Goal: Contribute content: Add original content to the website for others to see

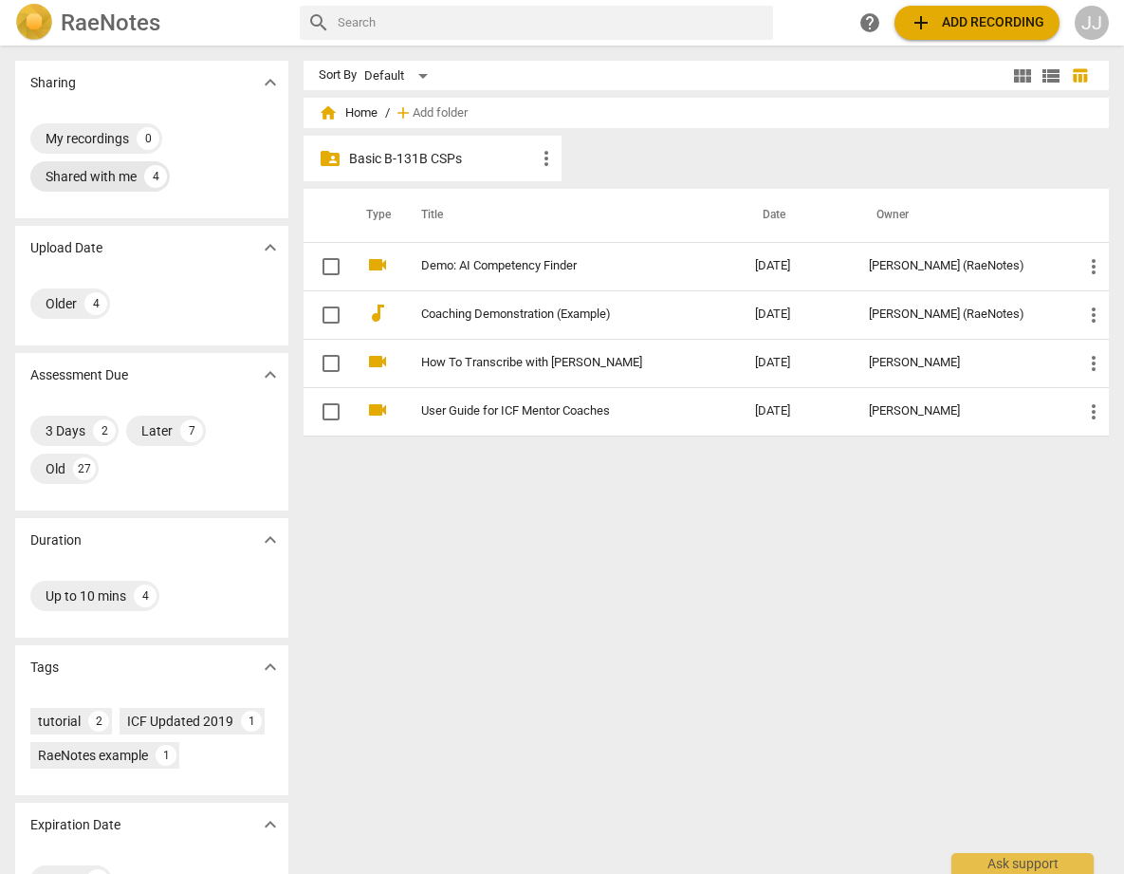
click at [88, 176] on div "Shared with me" at bounding box center [91, 176] width 91 height 19
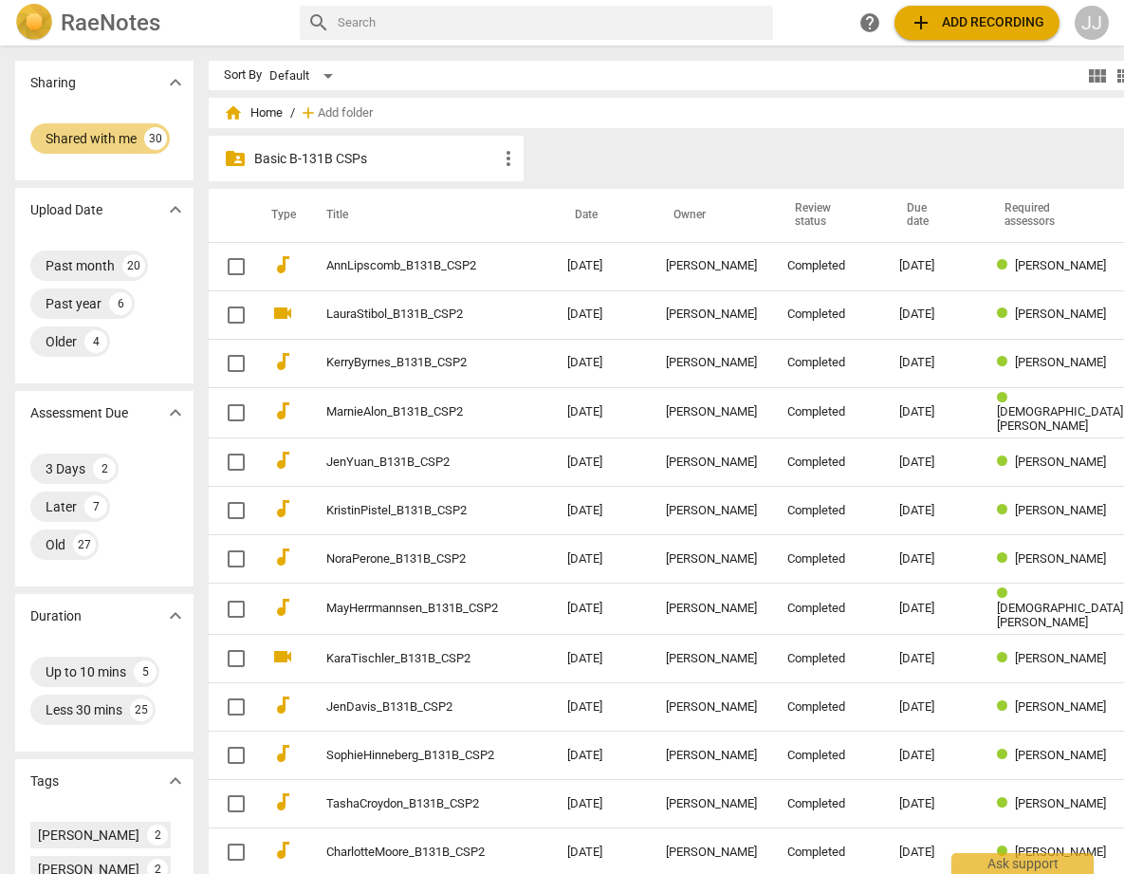
click at [262, 163] on p "Basic B-131B CSPs" at bounding box center [375, 159] width 243 height 20
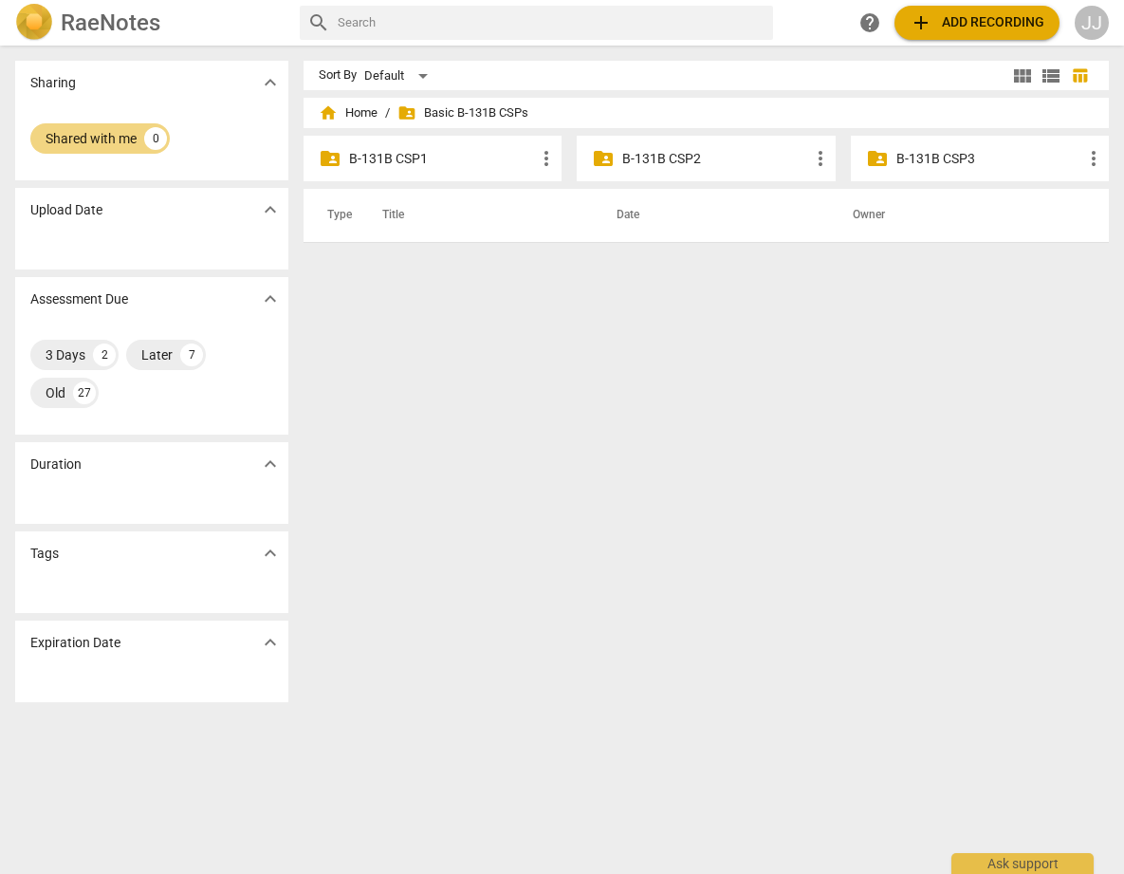
click at [930, 150] on p "B-131B CSP3" at bounding box center [990, 159] width 186 height 20
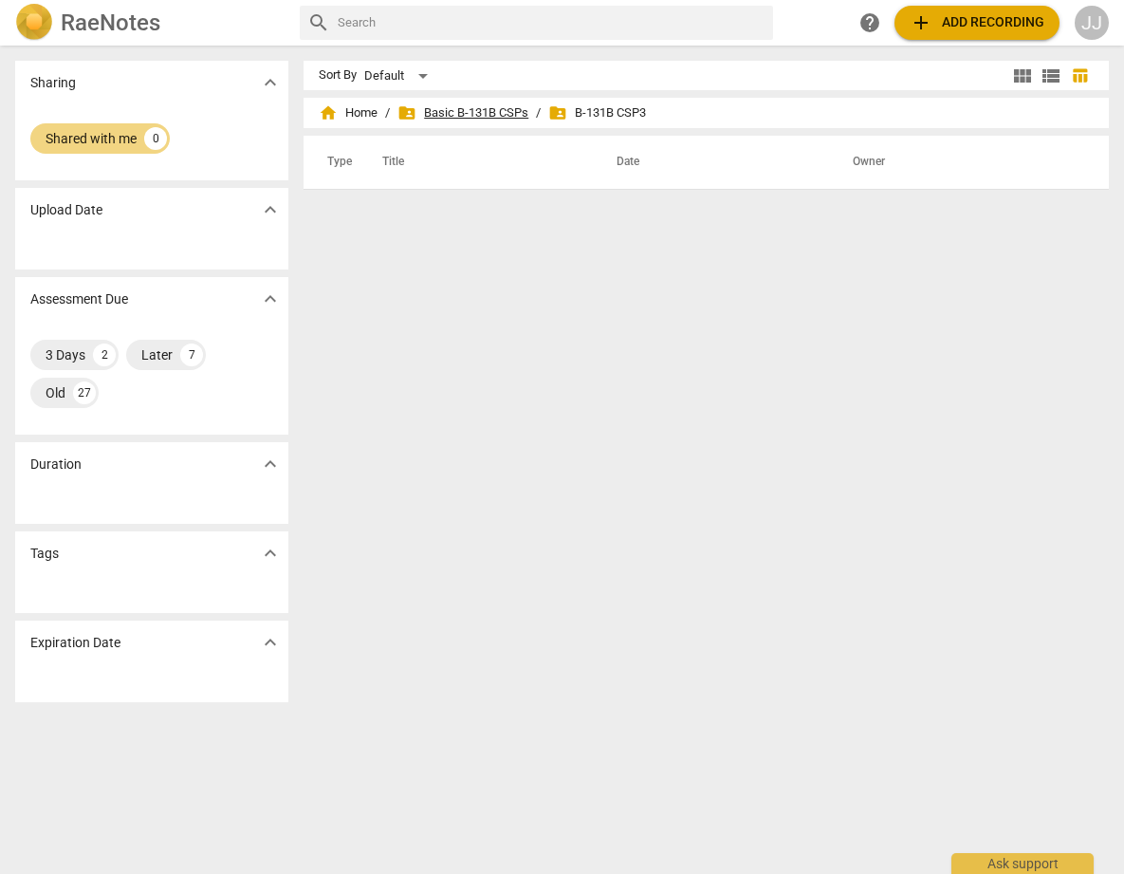
click at [483, 109] on span "folder_shared Basic B-131B CSPs" at bounding box center [463, 112] width 131 height 19
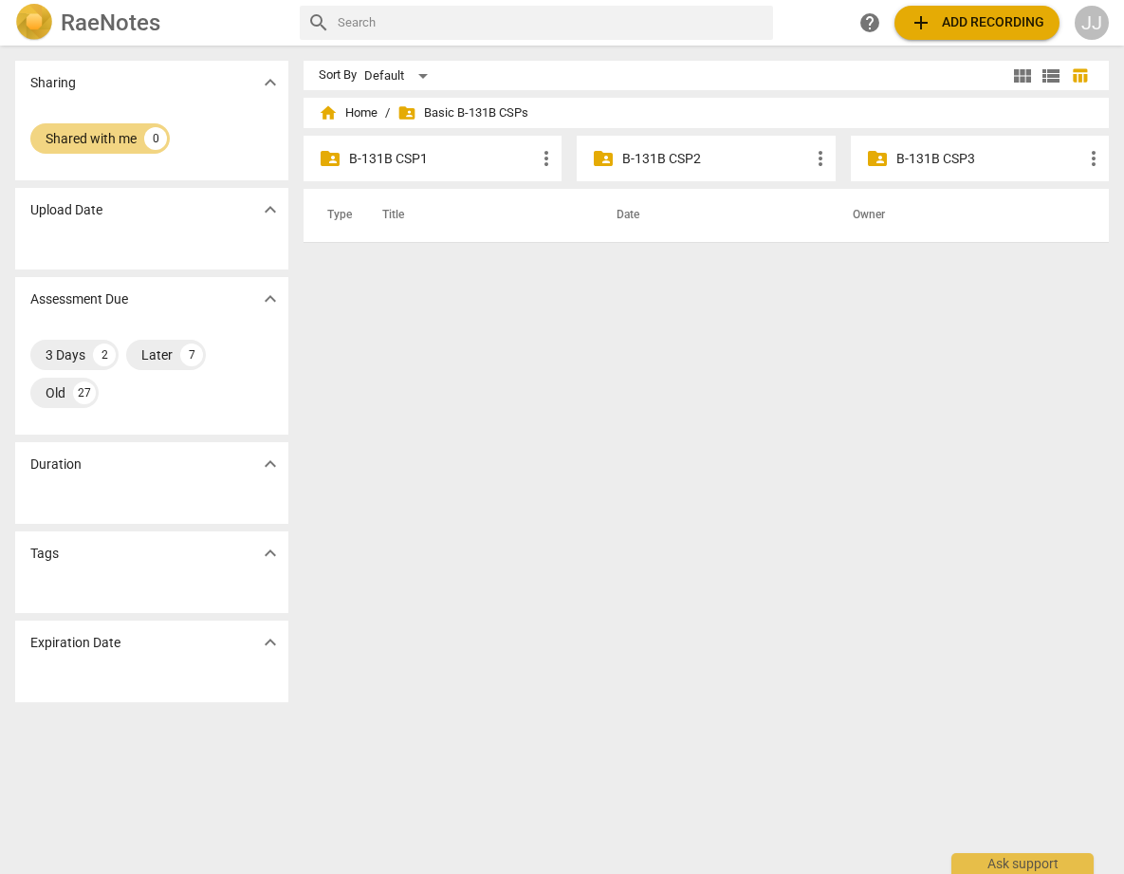
click at [629, 157] on p "B-131B CSP2" at bounding box center [715, 159] width 186 height 20
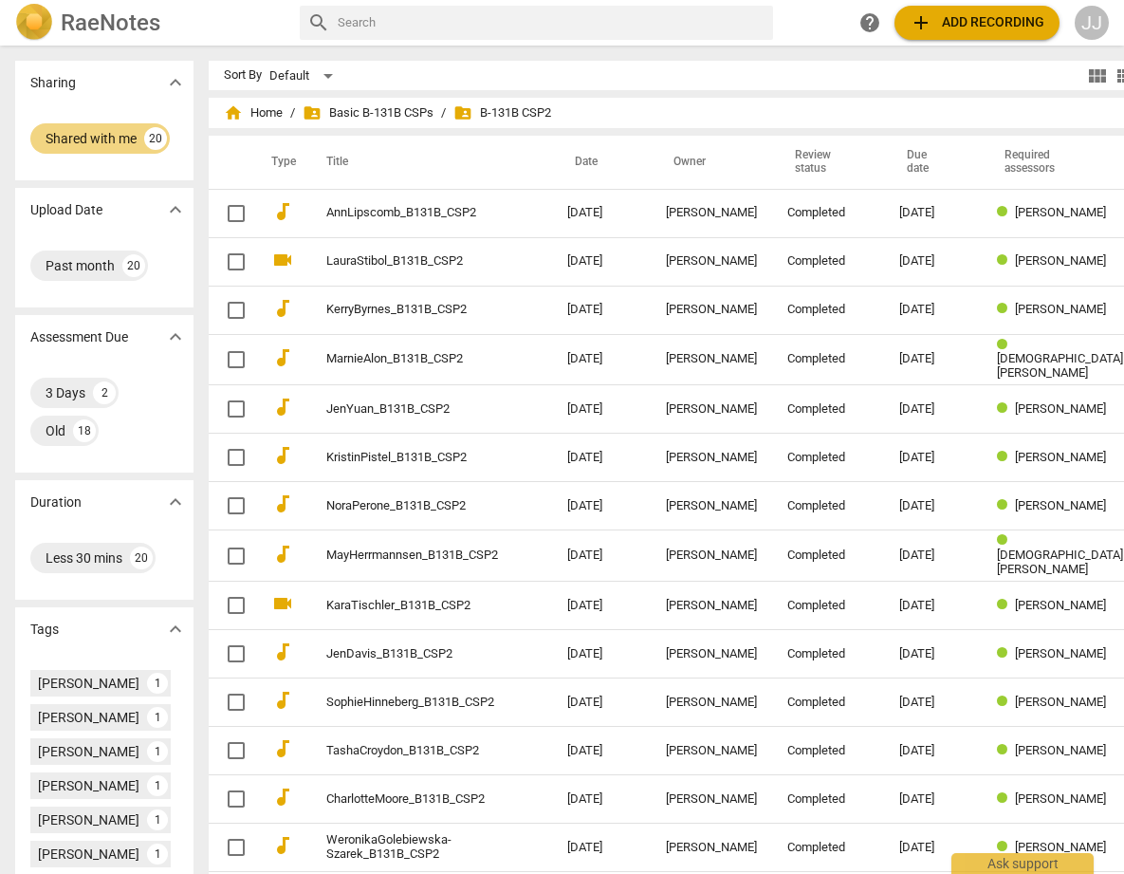
click at [500, 111] on span "folder_shared B-131B CSP2" at bounding box center [502, 112] width 98 height 19
click at [357, 113] on span "folder_shared Basic B-131B CSPs" at bounding box center [368, 112] width 131 height 19
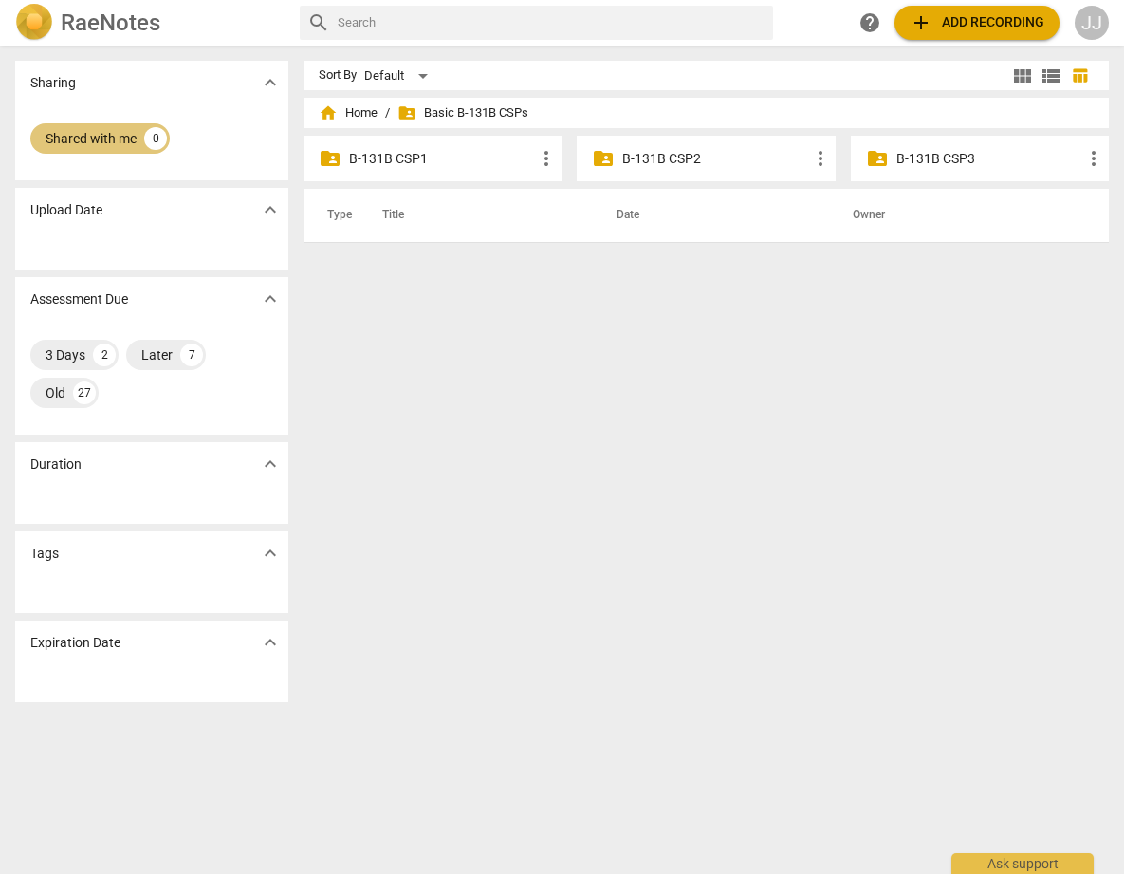
click at [92, 132] on div "Shared with me" at bounding box center [91, 138] width 91 height 19
click at [713, 156] on p "B-131B CSP2" at bounding box center [715, 159] width 186 height 20
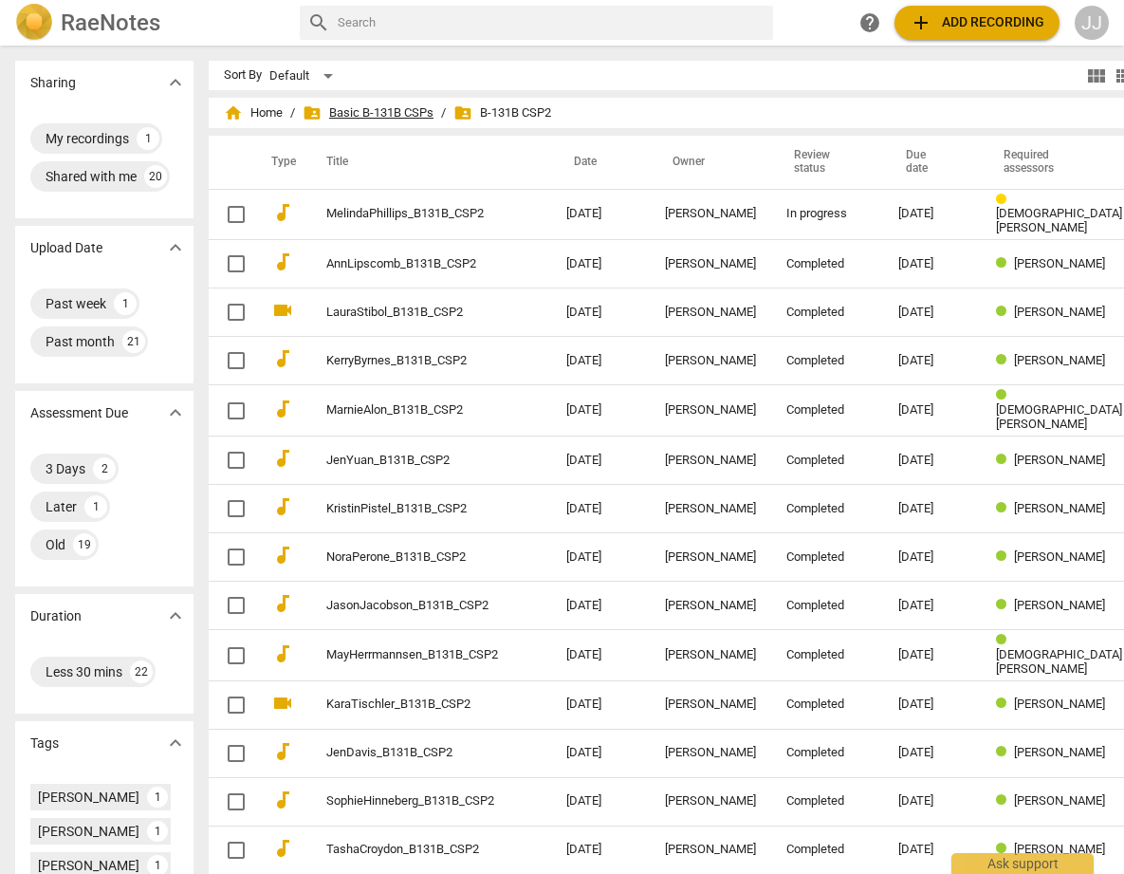
click at [308, 112] on span "folder_shared Basic B-131B CSPs" at bounding box center [368, 112] width 131 height 19
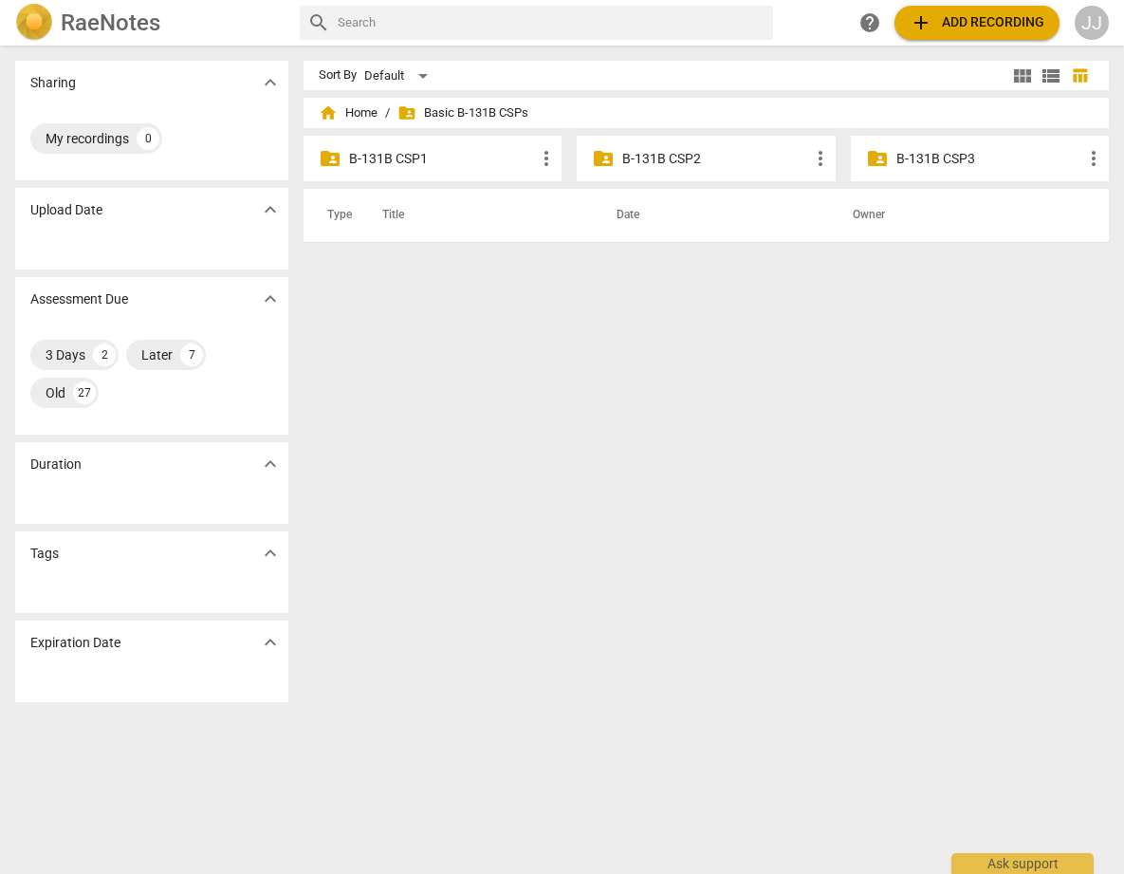
click at [924, 14] on span "add" at bounding box center [921, 22] width 23 height 23
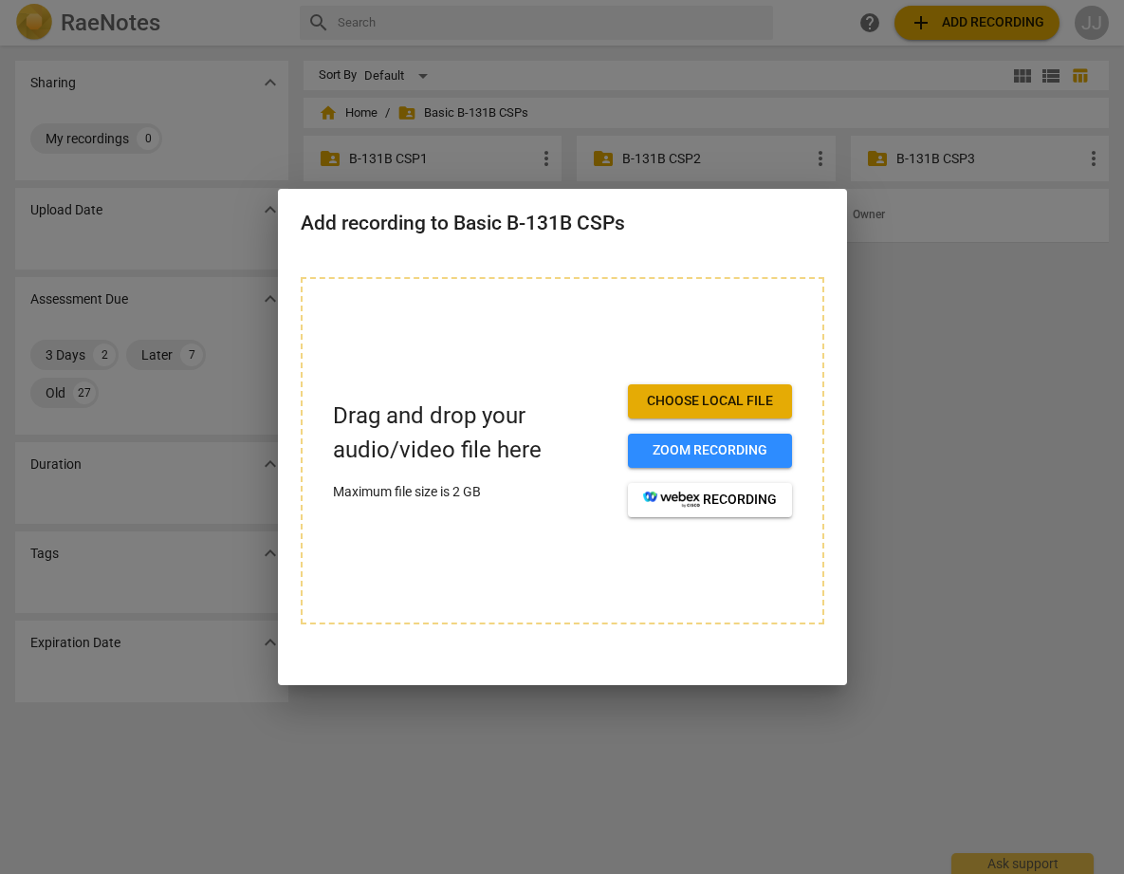
click at [1033, 495] on div at bounding box center [562, 437] width 1124 height 874
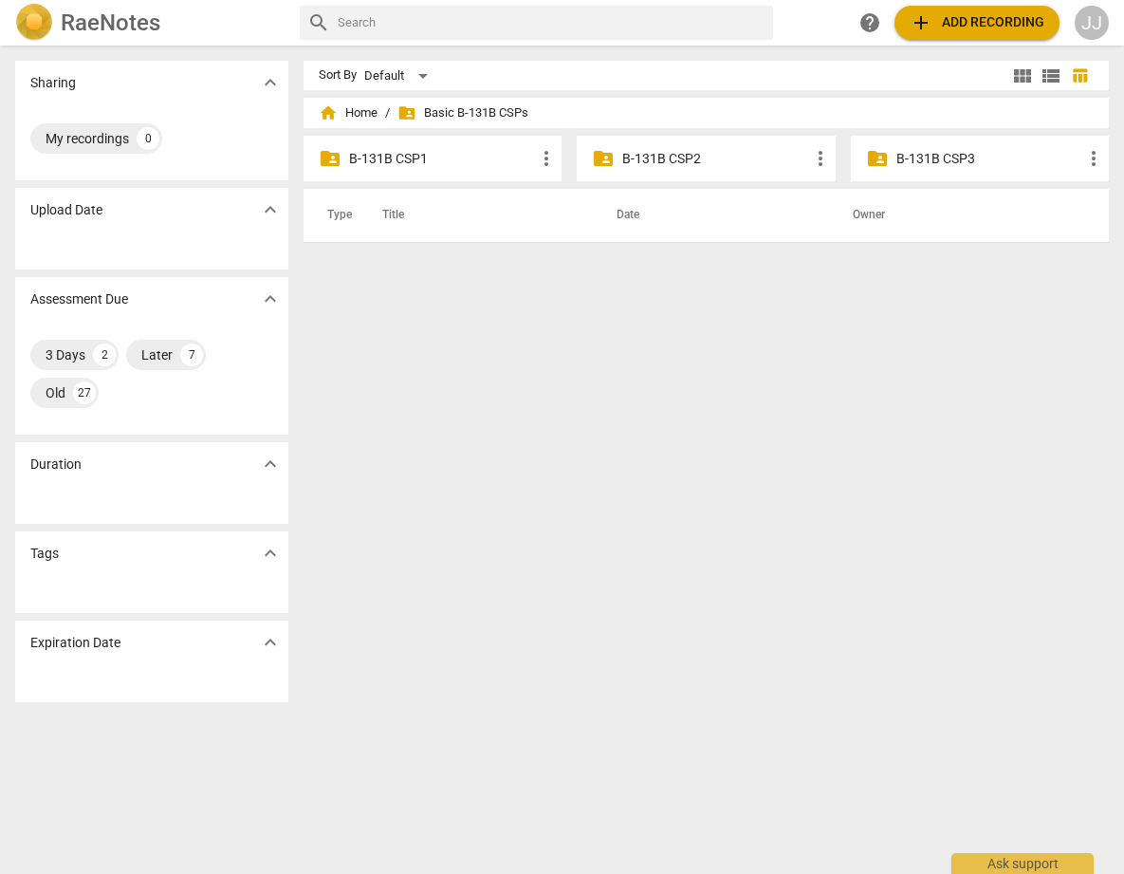
click at [904, 154] on p "B-131B CSP3" at bounding box center [990, 159] width 186 height 20
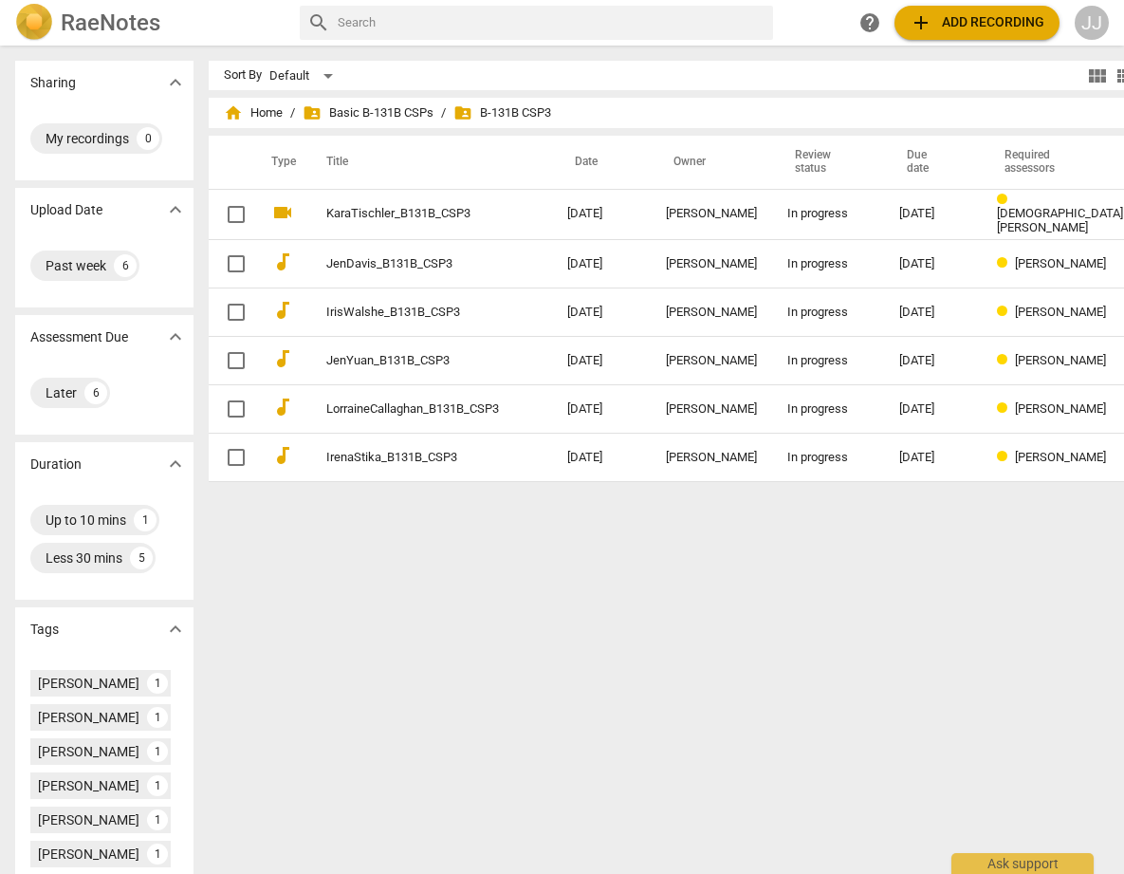
click at [978, 23] on span "add Add recording" at bounding box center [977, 22] width 135 height 23
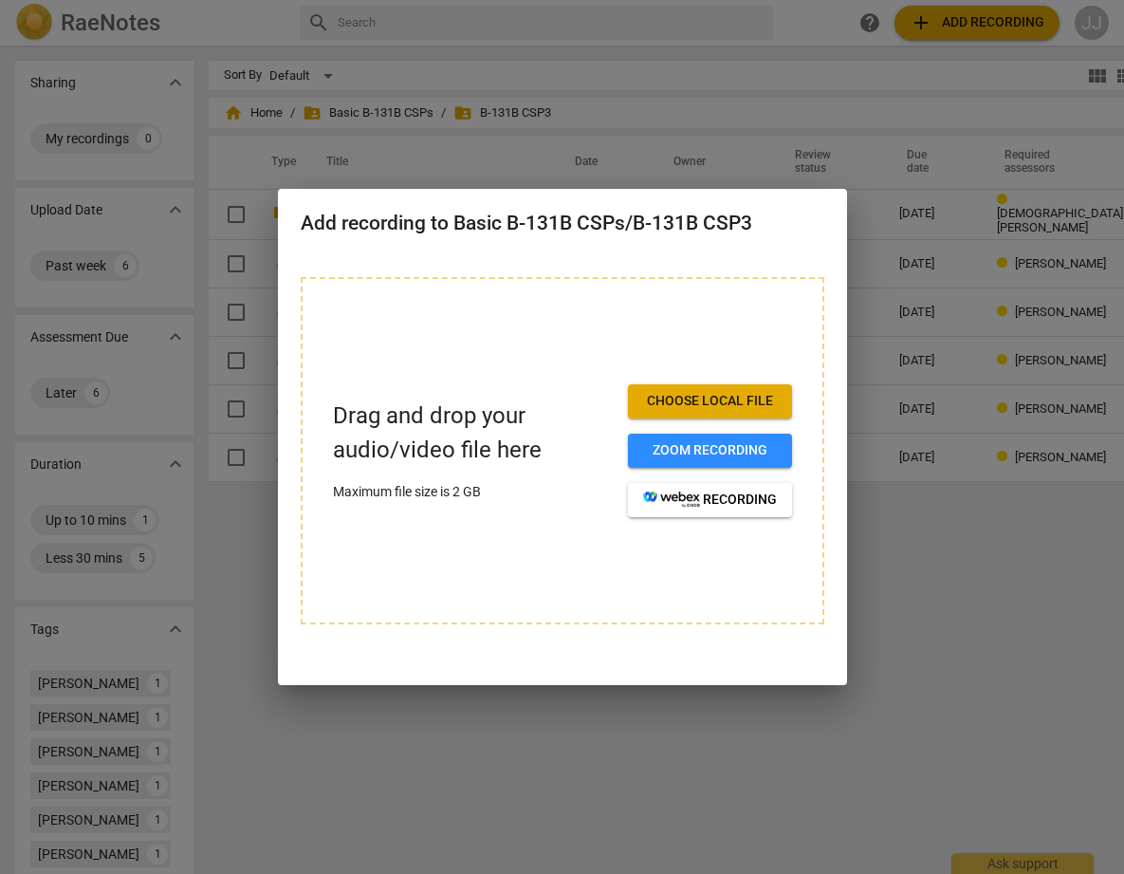
click at [663, 397] on span "Choose local file" at bounding box center [710, 401] width 134 height 19
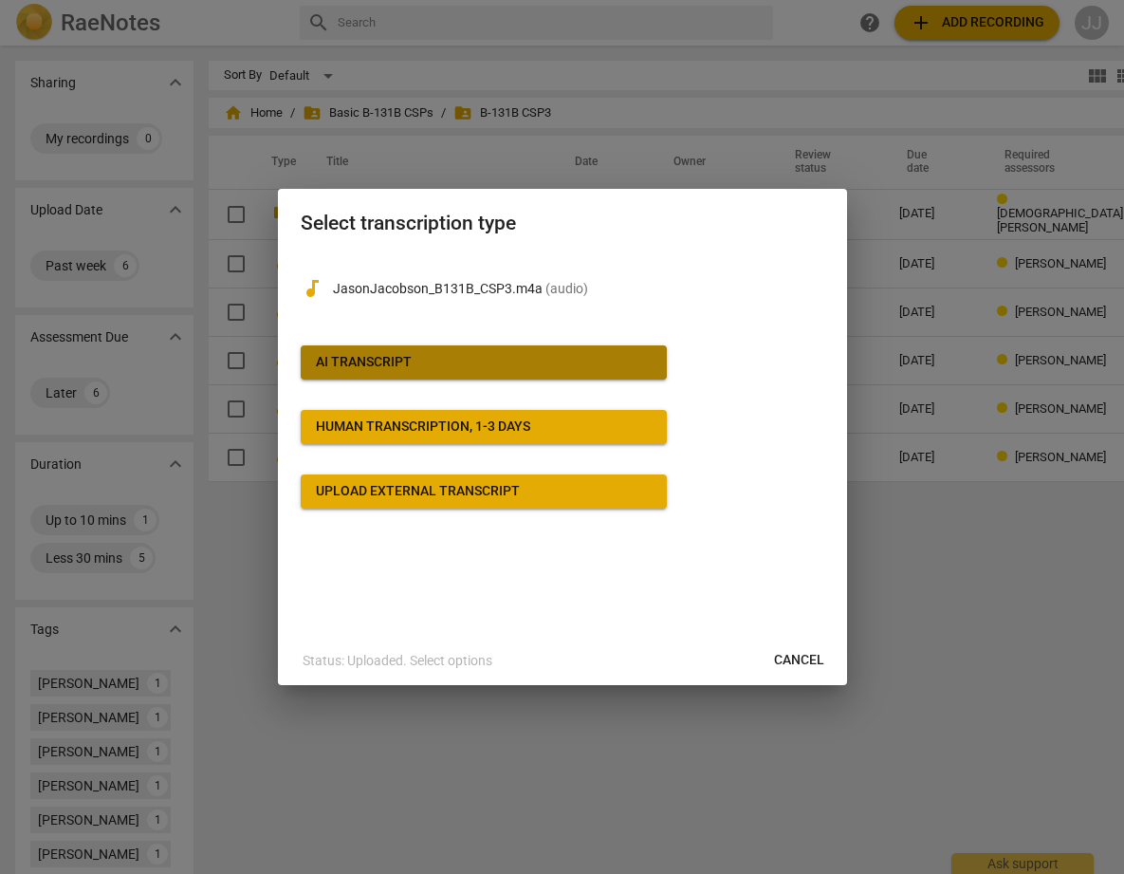
click at [428, 358] on span "AI Transcript" at bounding box center [484, 362] width 336 height 19
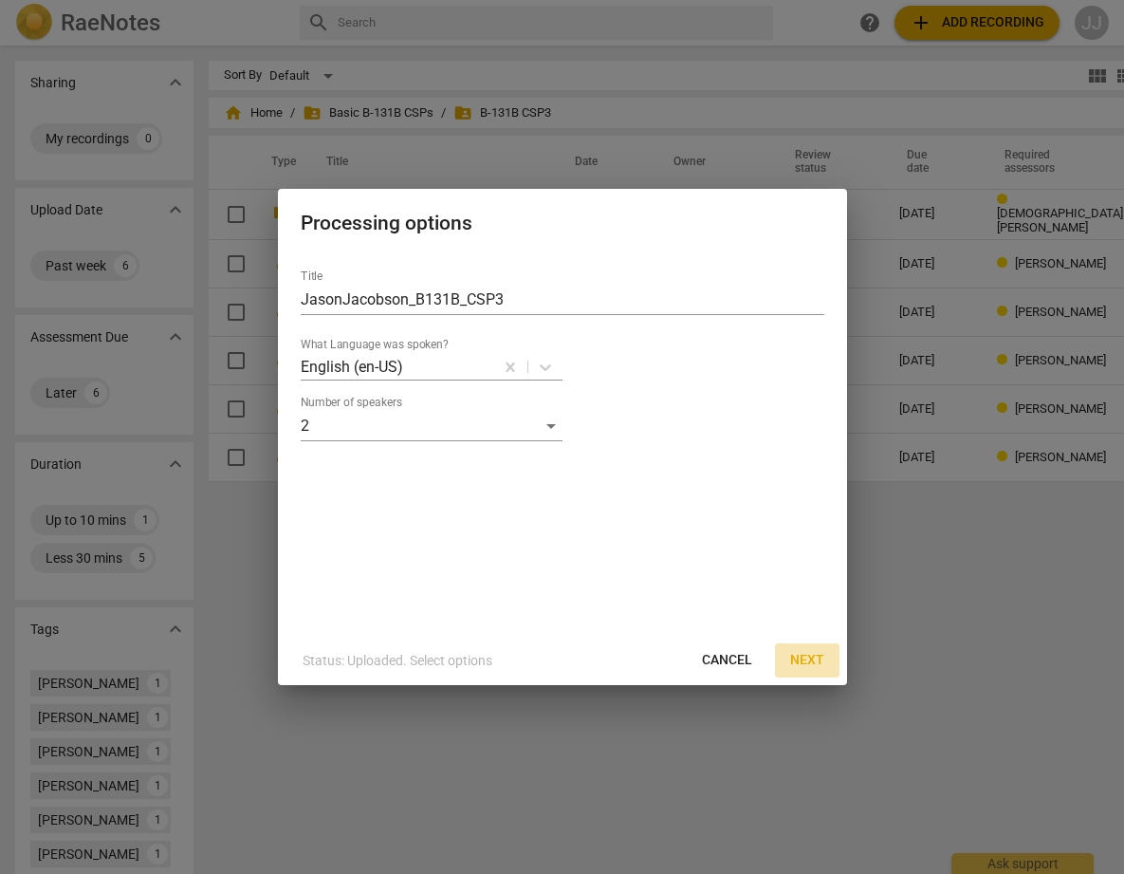
click at [811, 656] on span "Next" at bounding box center [807, 660] width 34 height 19
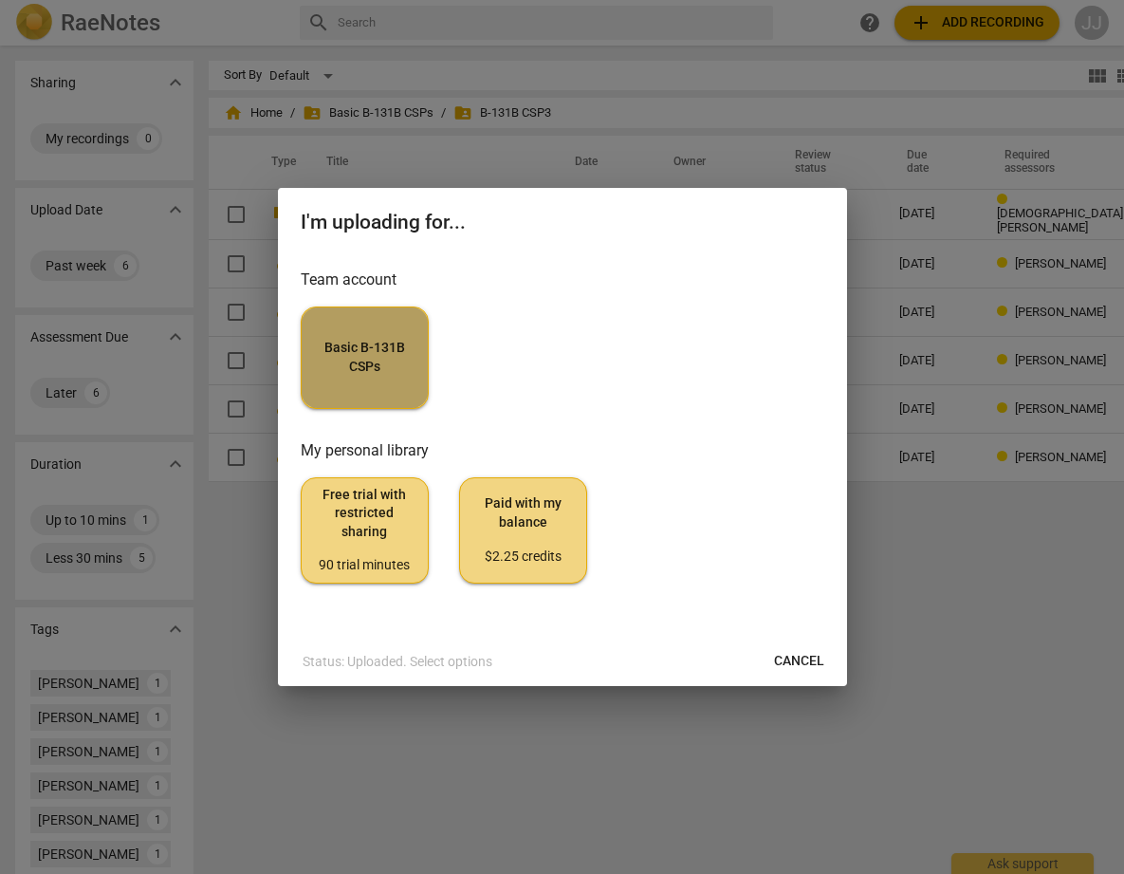
click at [359, 343] on span "Basic B-131B CSPs" at bounding box center [365, 357] width 96 height 37
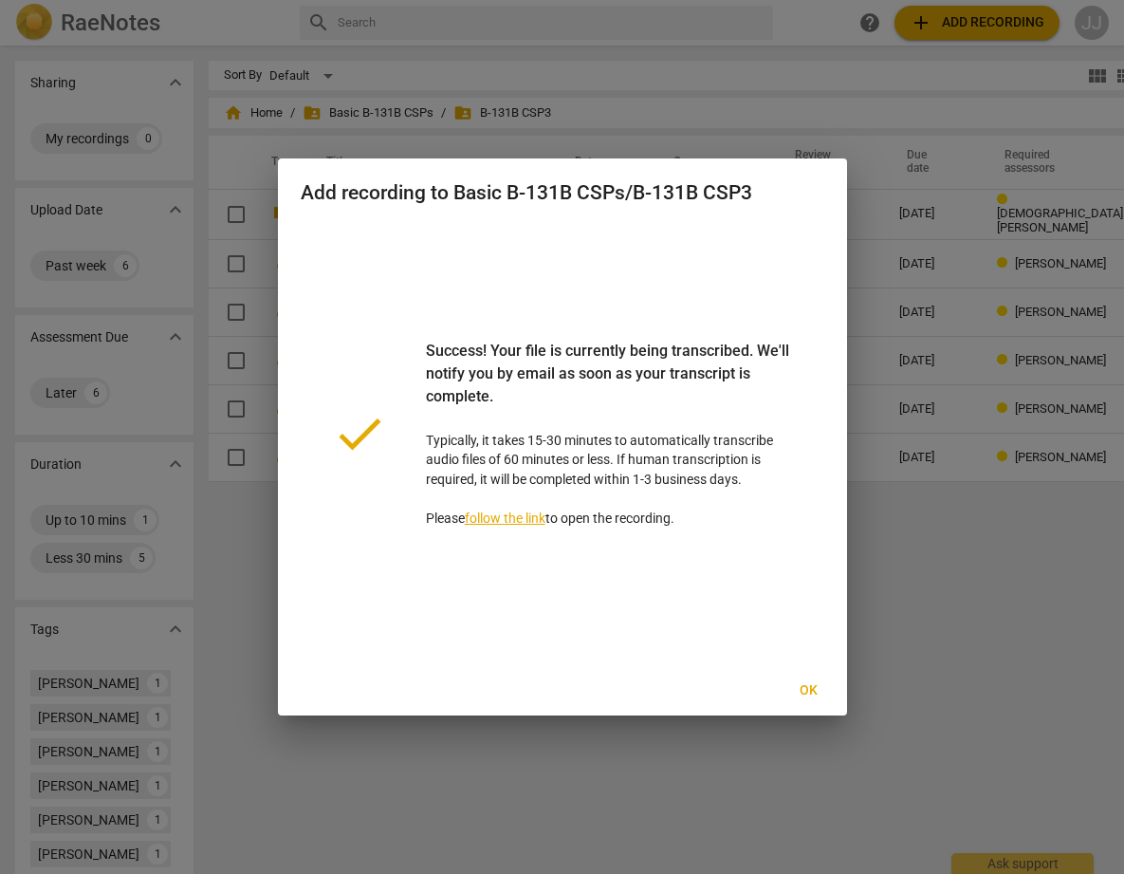
click at [804, 682] on span "Ok" at bounding box center [809, 690] width 30 height 19
